Goal: Information Seeking & Learning: Learn about a topic

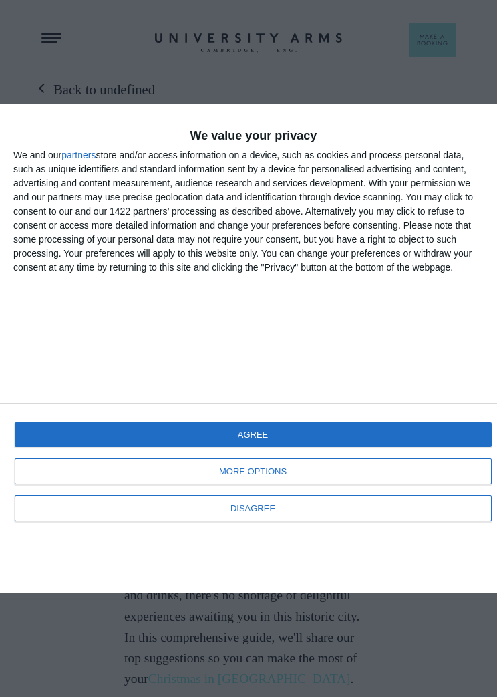
click at [399, 446] on button "AGREE" at bounding box center [253, 434] width 477 height 25
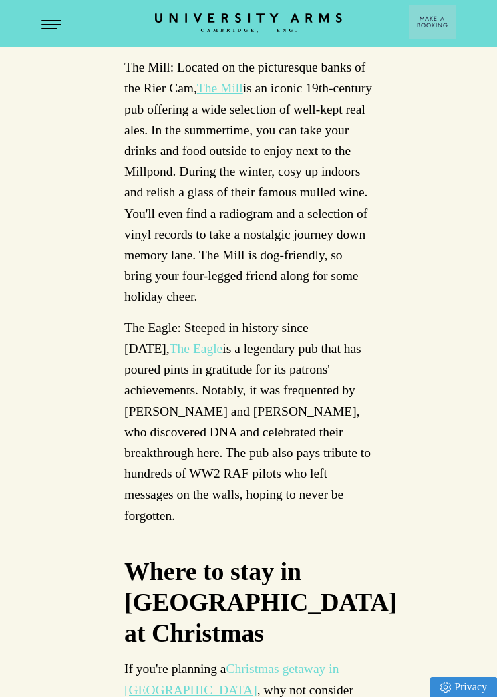
scroll to position [7598, 0]
click at [61, 15] on header "CAMBRIDGE’S LEADING LUXURY HOTEL SINCE [DATE] Make a Booking" at bounding box center [248, 23] width 497 height 47
click at [43, 12] on header "CAMBRIDGE’S LEADING LUXURY HOTEL SINCE [DATE] Make a Booking" at bounding box center [248, 23] width 497 height 47
click at [55, 25] on button "Open Menu" at bounding box center [51, 25] width 20 height 11
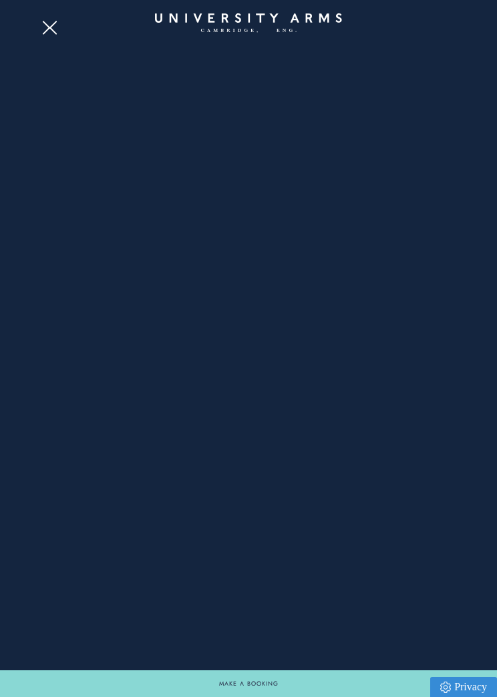
scroll to position [6375, 0]
click at [46, 30] on span "Open Menu" at bounding box center [46, 31] width 8 height 8
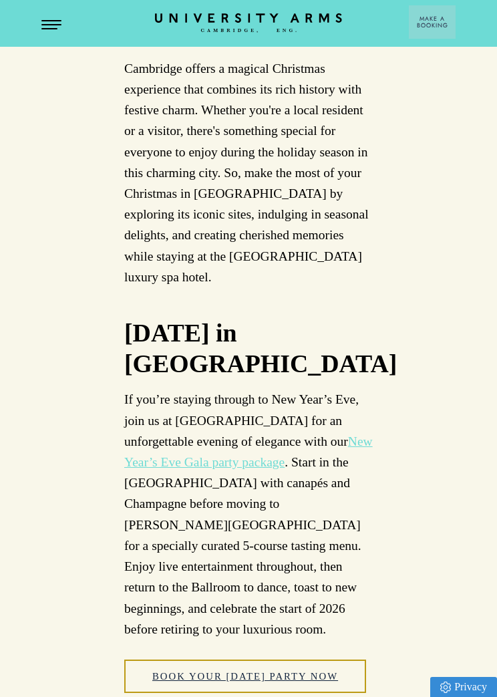
scroll to position [8522, 0]
